Goal: Task Accomplishment & Management: Manage account settings

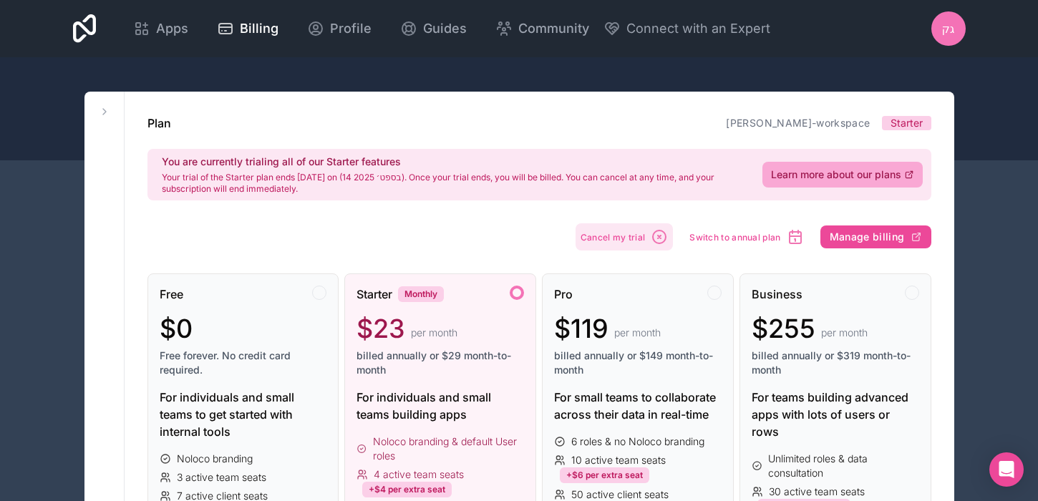
click at [630, 240] on span "Cancel my trial" at bounding box center [612, 237] width 65 height 11
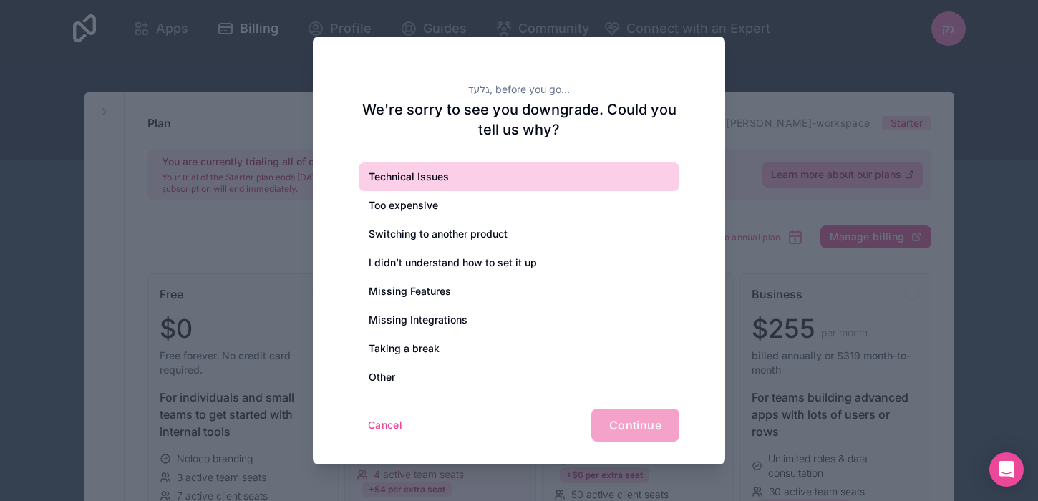
click at [510, 185] on div "Technical Issues" at bounding box center [519, 176] width 321 height 29
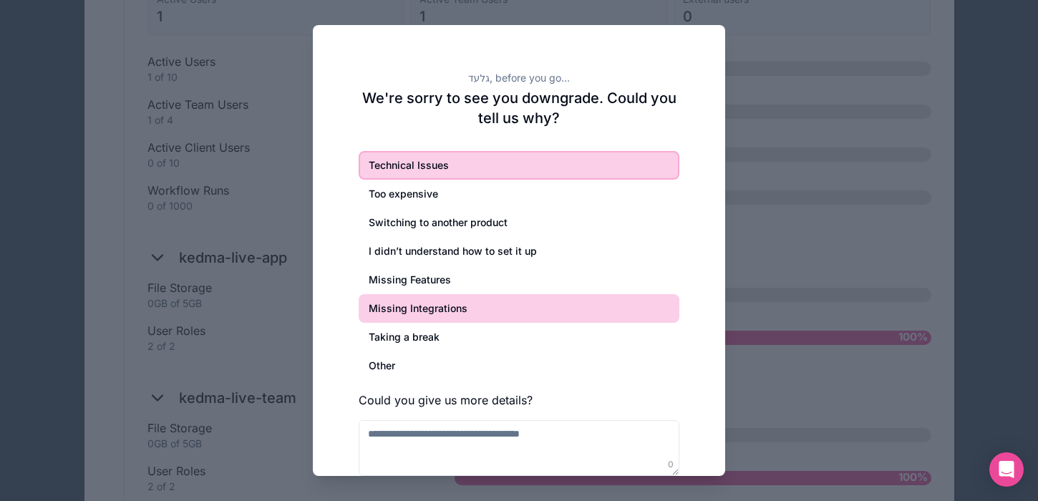
scroll to position [1207, 0]
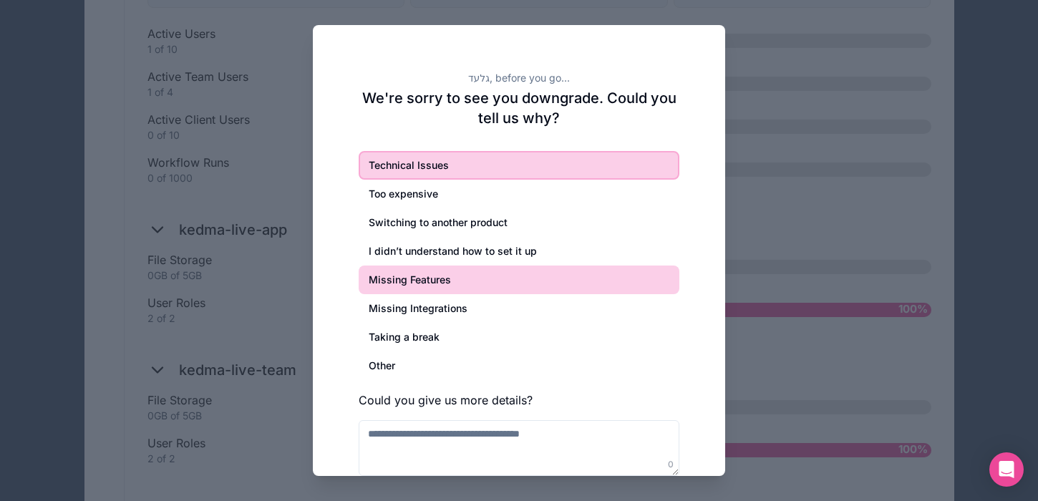
click at [578, 266] on div "Missing Features" at bounding box center [519, 280] width 321 height 29
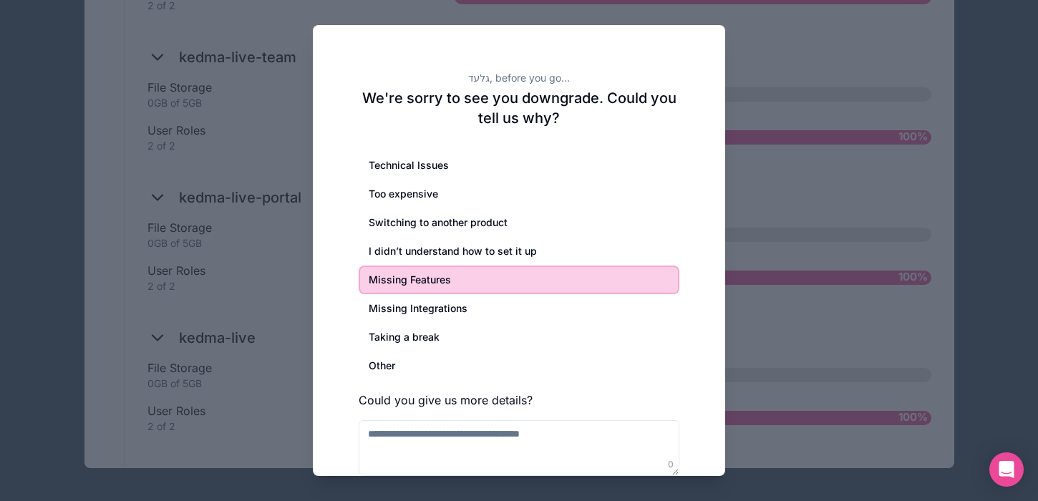
scroll to position [1535, 0]
click at [623, 279] on div "Missing Features" at bounding box center [519, 280] width 321 height 29
click at [609, 452] on textarea at bounding box center [519, 448] width 321 height 56
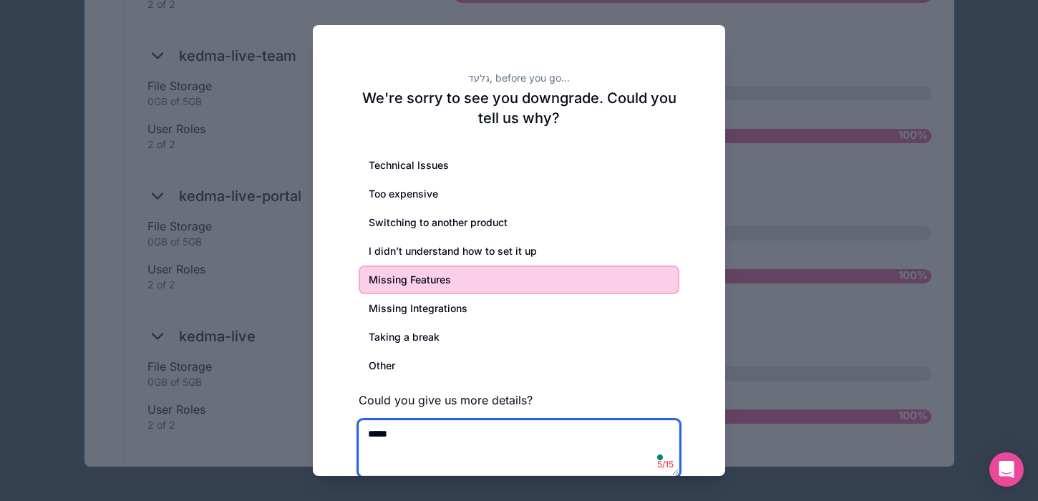
type textarea "*****"
click at [782, 429] on div at bounding box center [519, 250] width 1038 height 501
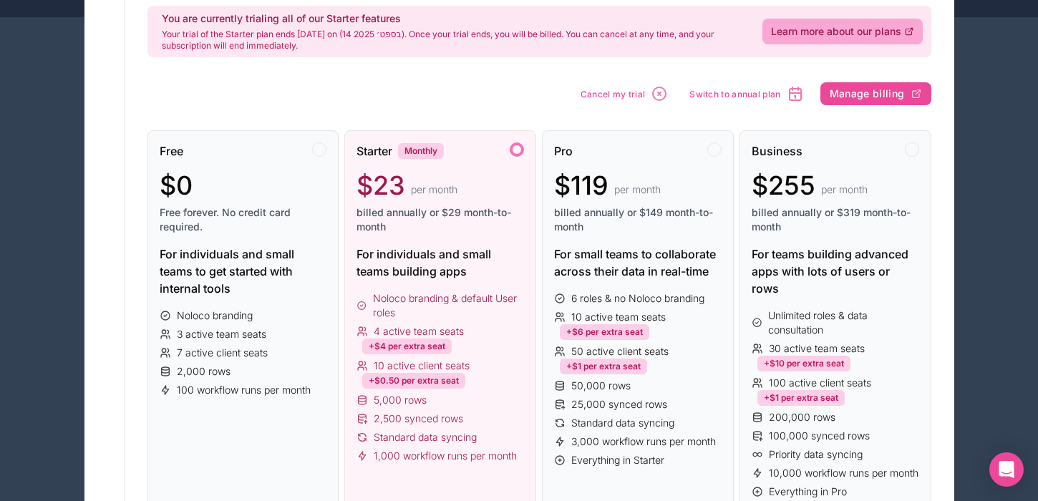
scroll to position [142, 0]
click at [653, 90] on icon "button" at bounding box center [659, 94] width 13 height 13
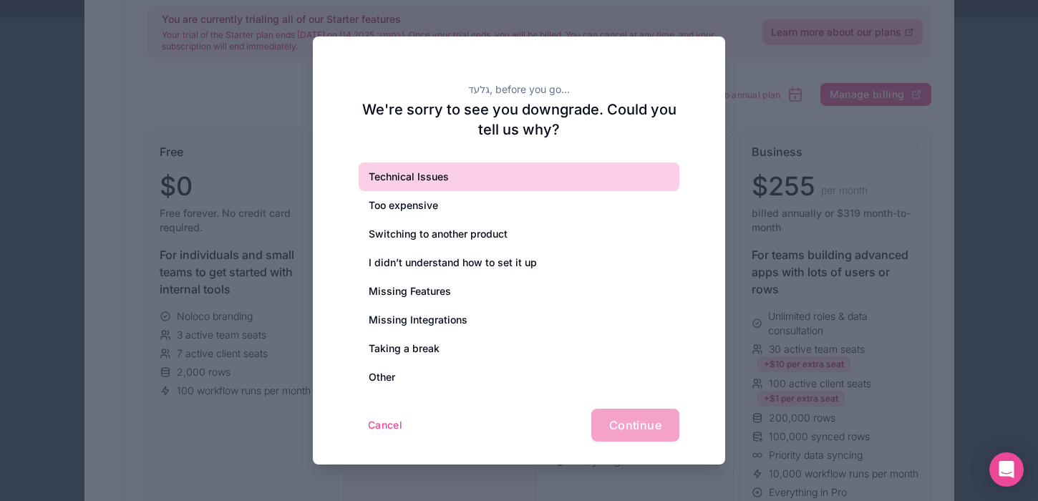
click at [411, 170] on div "Technical Issues" at bounding box center [519, 176] width 321 height 29
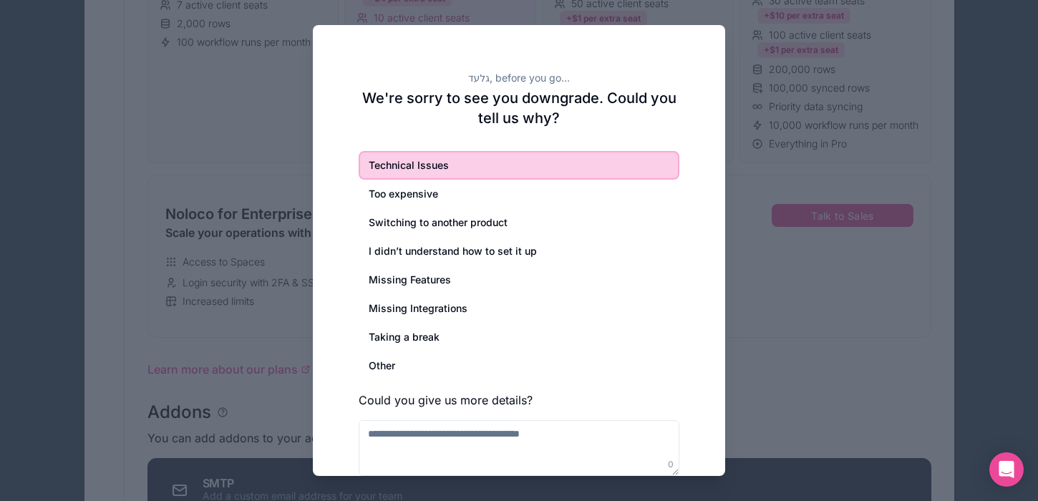
scroll to position [626, 0]
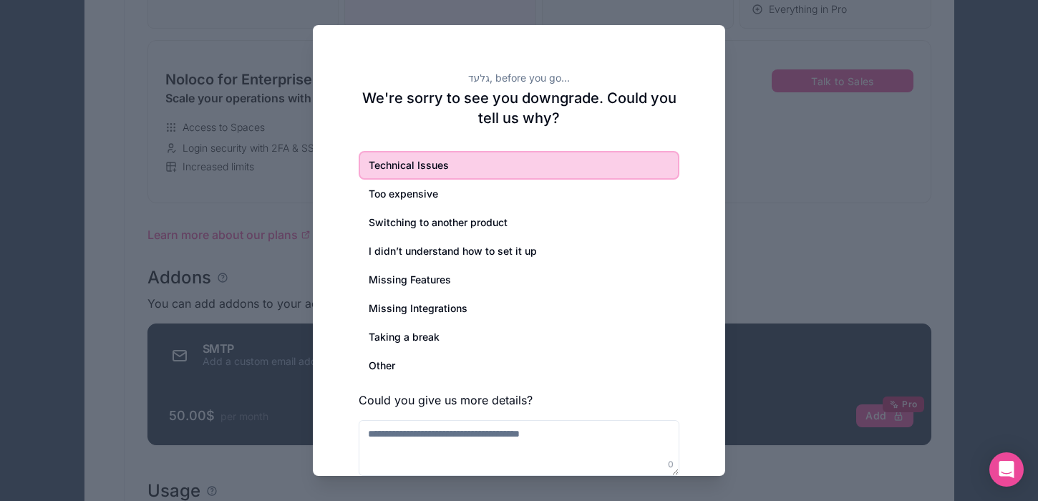
drag, startPoint x: 676, startPoint y: 473, endPoint x: 721, endPoint y: 470, distance: 45.2
click at [721, 470] on div "גלעד, before you go... We're sorry to see you downgrade. Could you tell us why?…" at bounding box center [519, 287] width 412 height 524
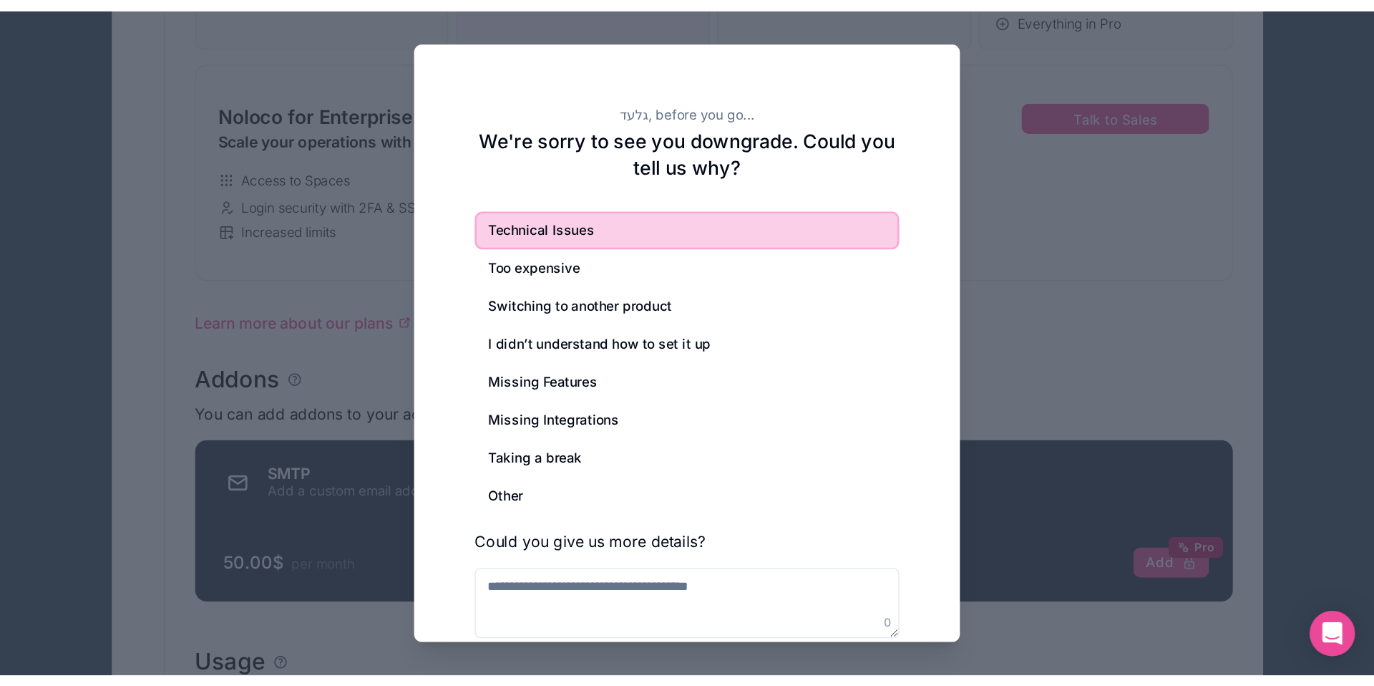
scroll to position [620, 0]
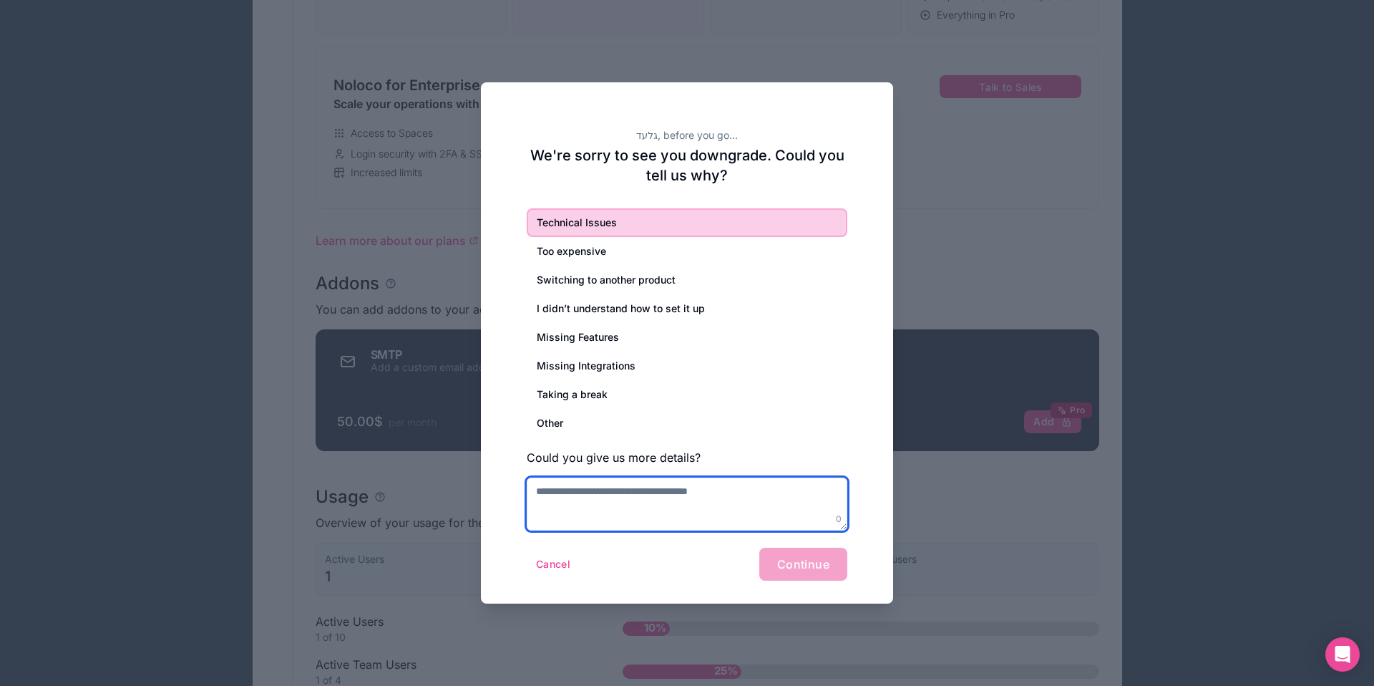
click at [722, 500] on textarea at bounding box center [687, 503] width 321 height 53
type textarea "**********"
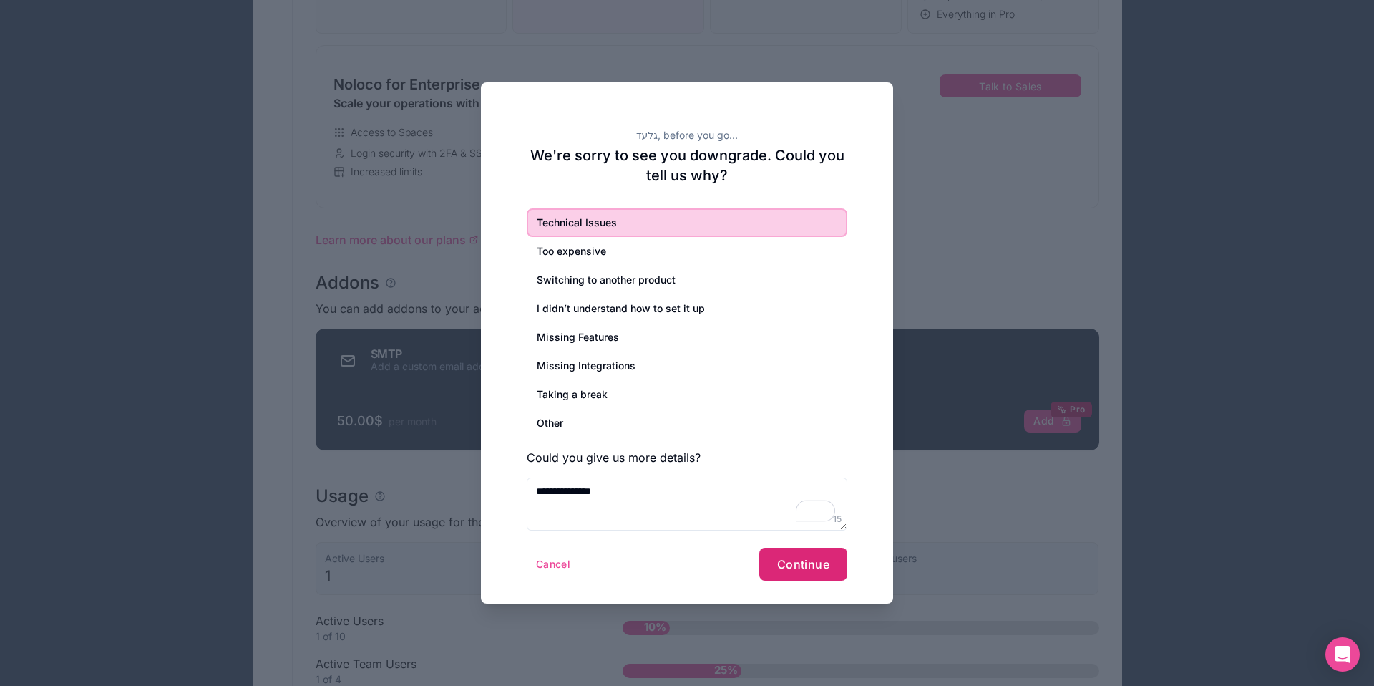
click at [833, 500] on button "Continue" at bounding box center [803, 564] width 88 height 33
